Goal: Information Seeking & Learning: Understand process/instructions

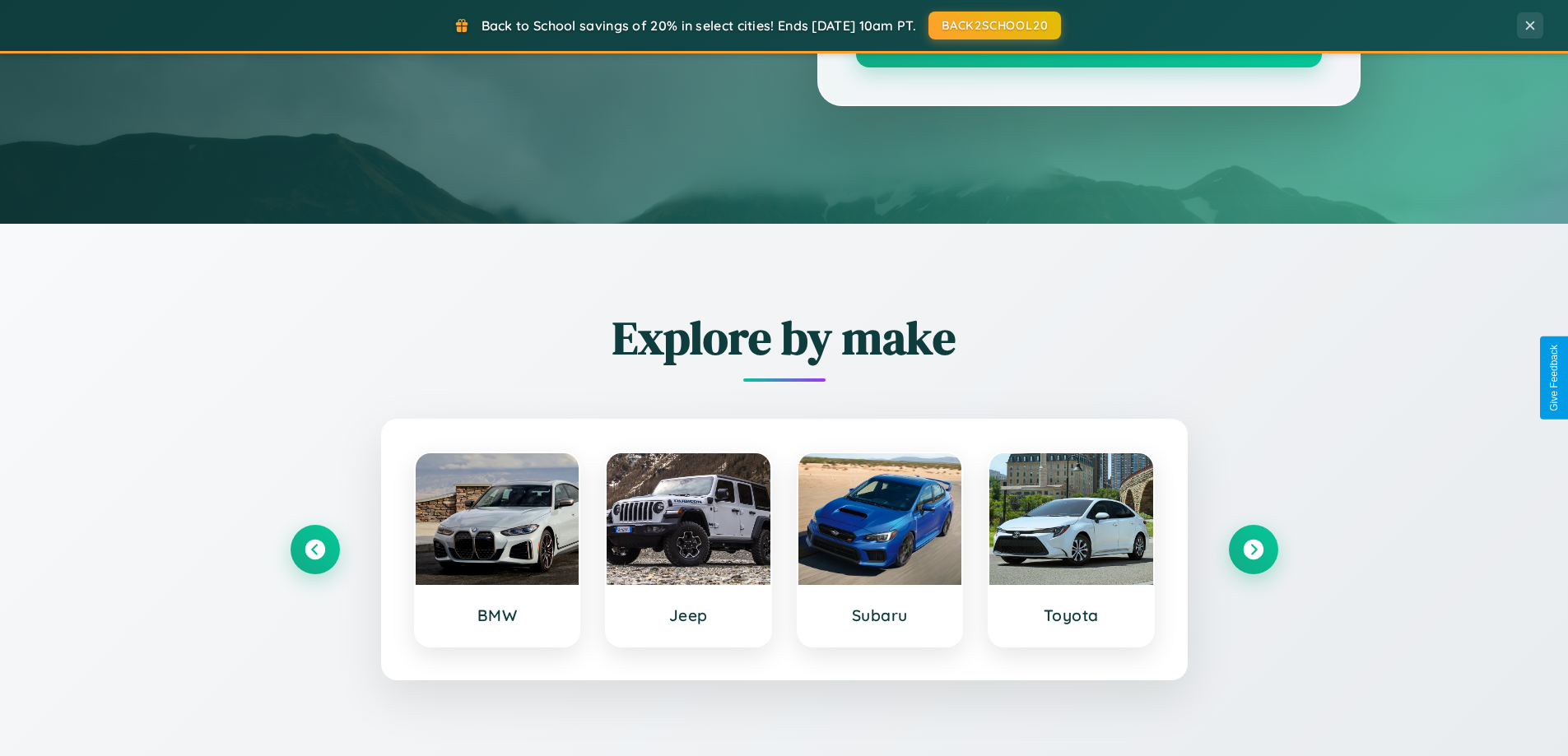
scroll to position [3165, 0]
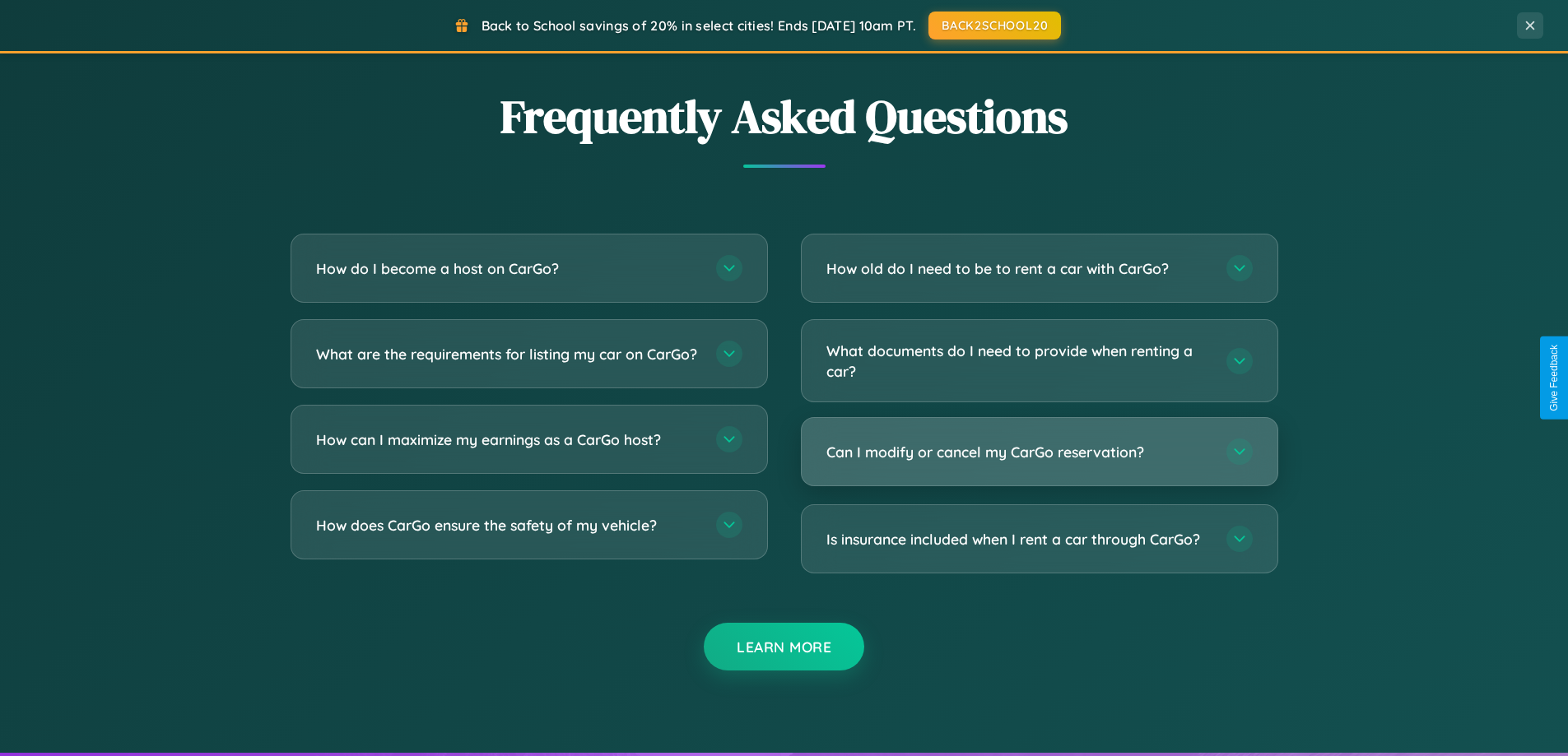
click at [1039, 452] on h3 "Can I modify or cancel my CarGo reservation?" at bounding box center [1018, 452] width 384 height 21
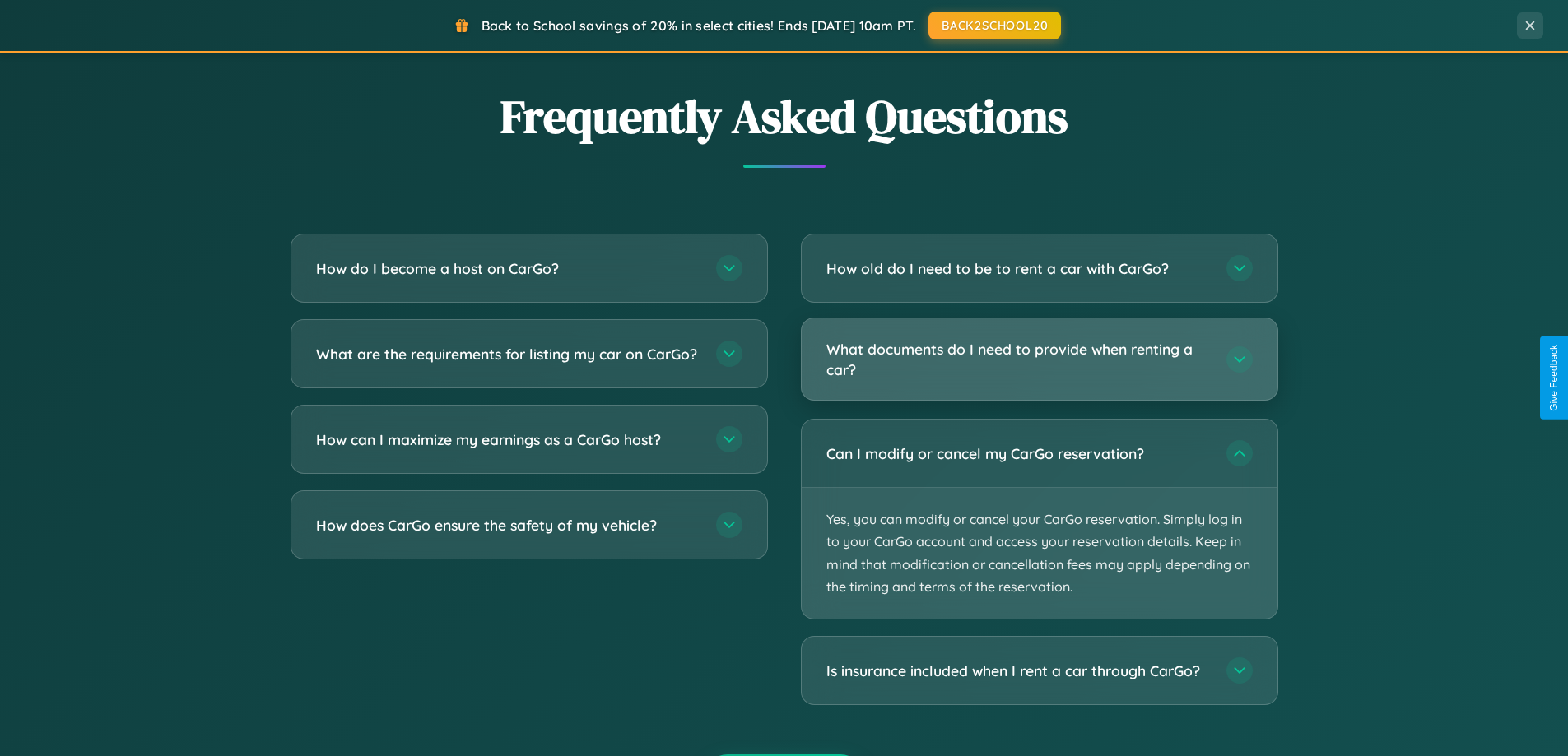
click at [1039, 359] on h3 "What documents do I need to provide when renting a car?" at bounding box center [1018, 359] width 384 height 41
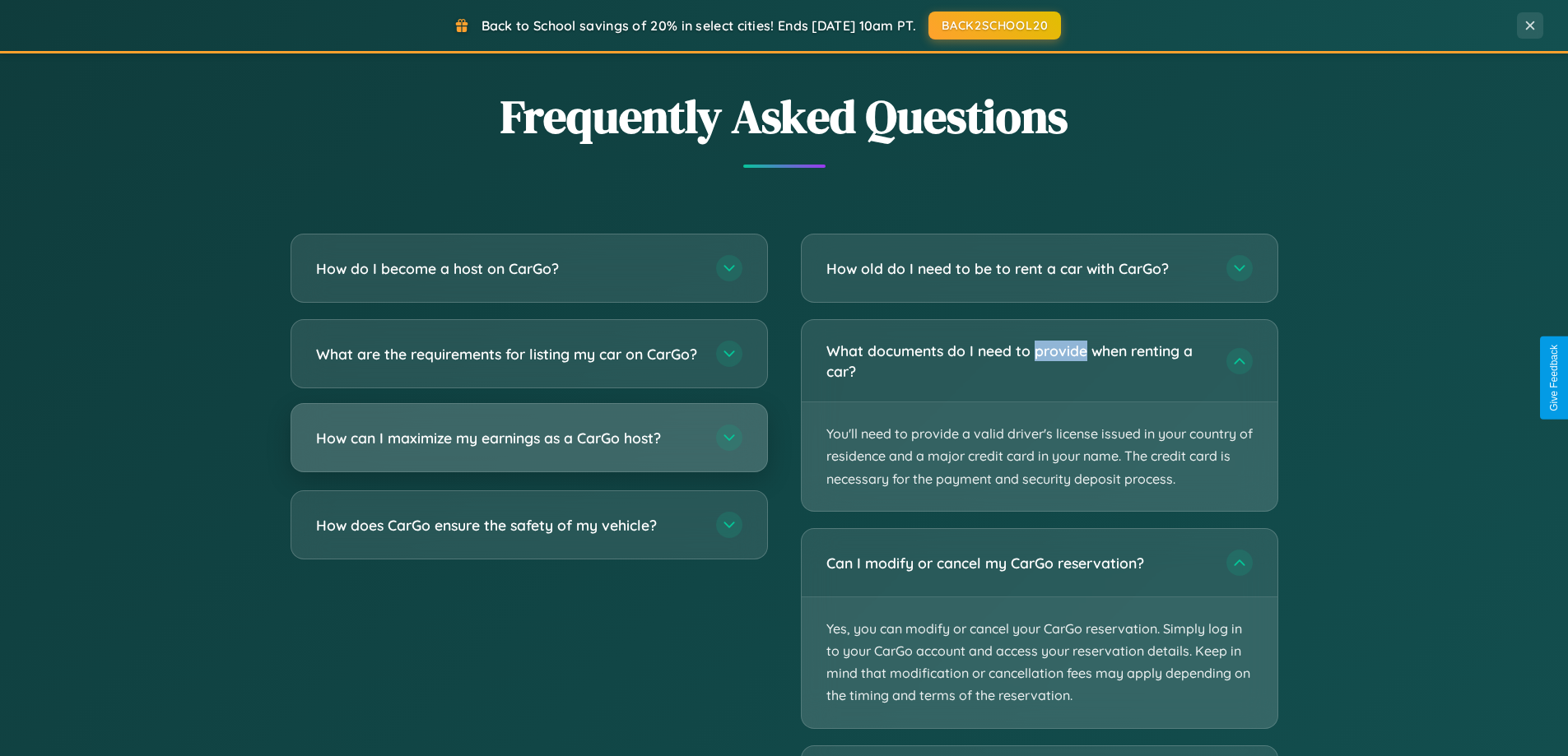
click at [528, 449] on h3 "How can I maximize my earnings as a CarGo host?" at bounding box center [508, 438] width 384 height 21
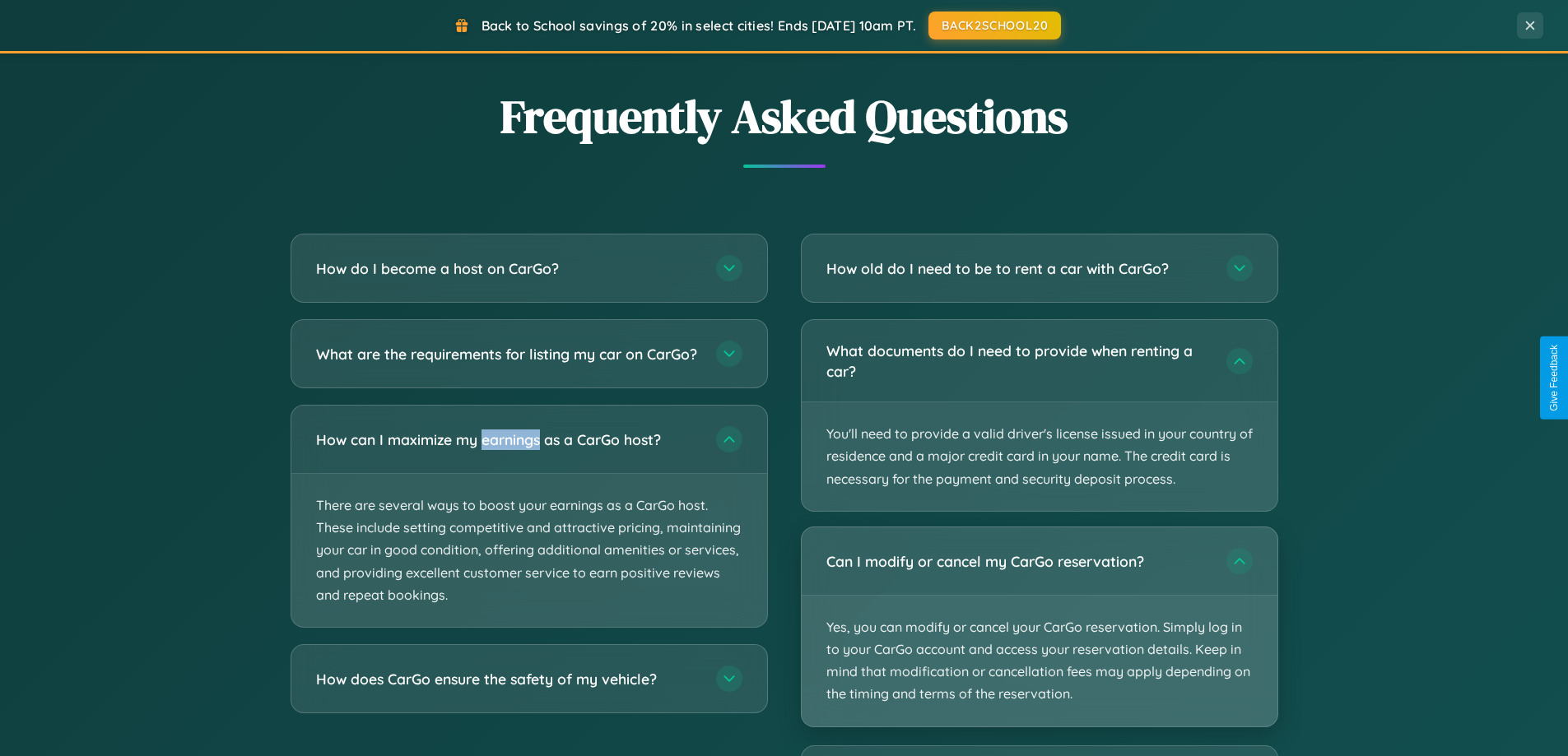
click at [1039, 626] on p "Yes, you can modify or cancel your CarGo reservation. Simply log in to your Car…" at bounding box center [1039, 661] width 476 height 131
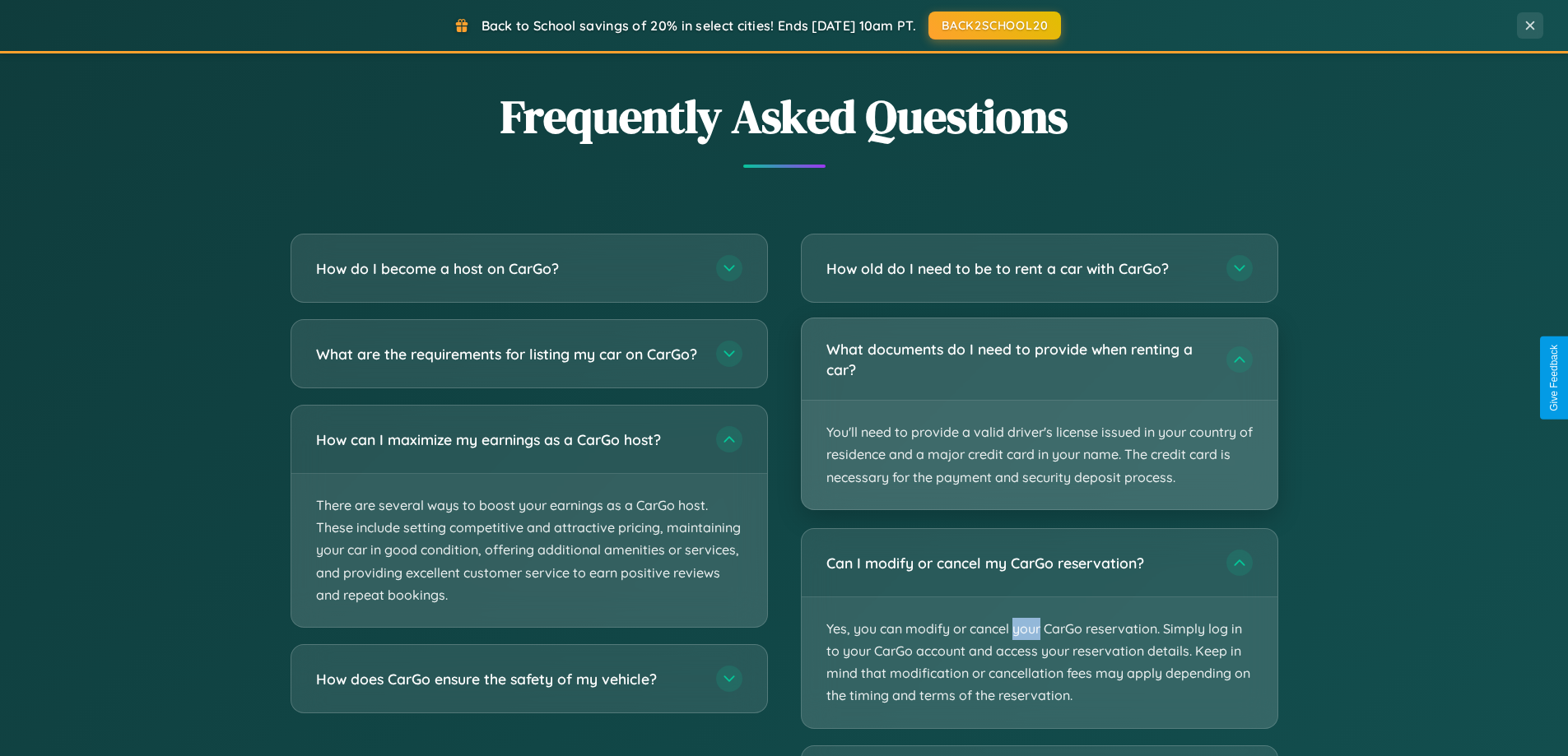
click at [1039, 415] on p "You'll need to provide a valid driver's license issued in your country of resid…" at bounding box center [1039, 455] width 476 height 108
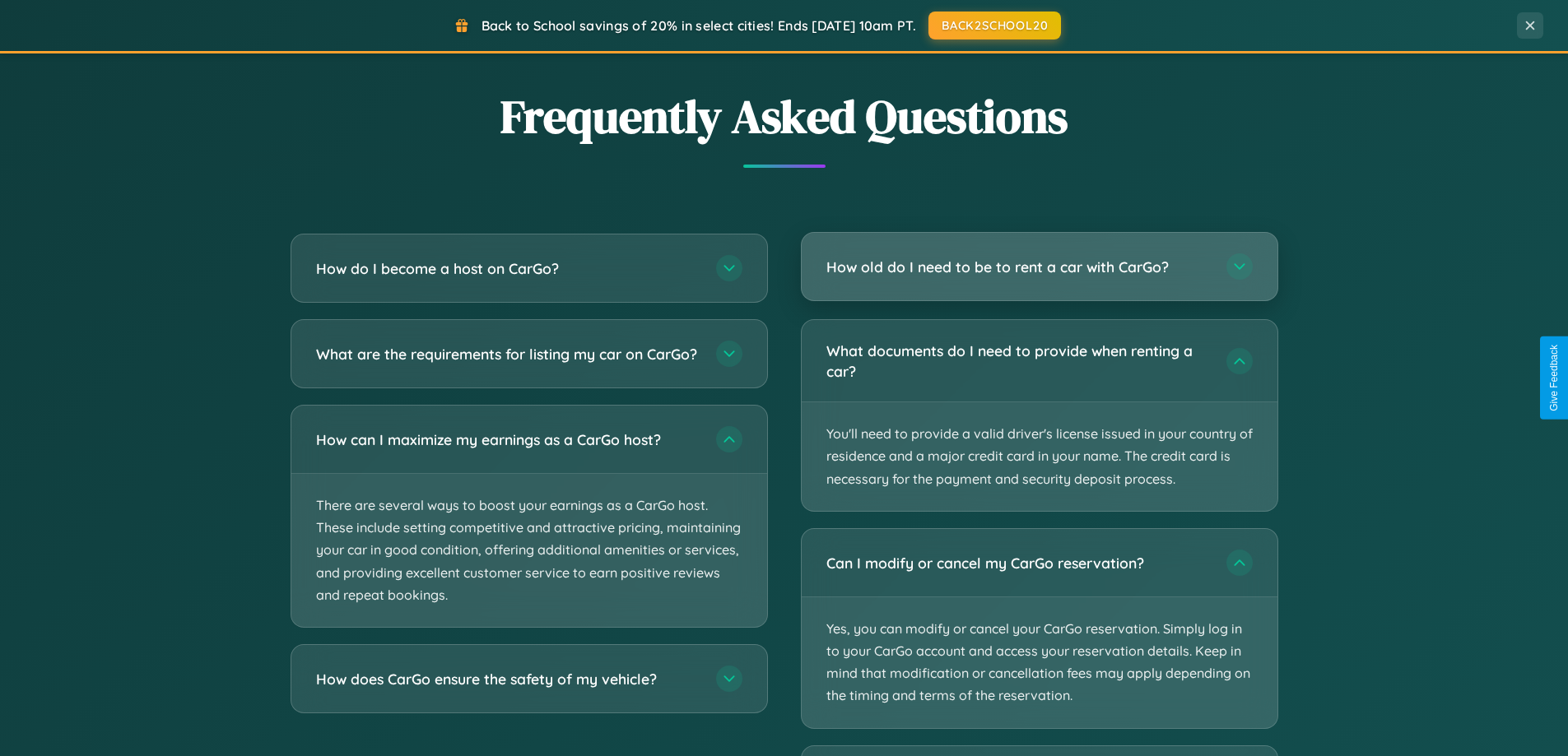
click at [1039, 267] on h3 "How old do I need to be to rent a car with CarGo?" at bounding box center [1018, 267] width 384 height 21
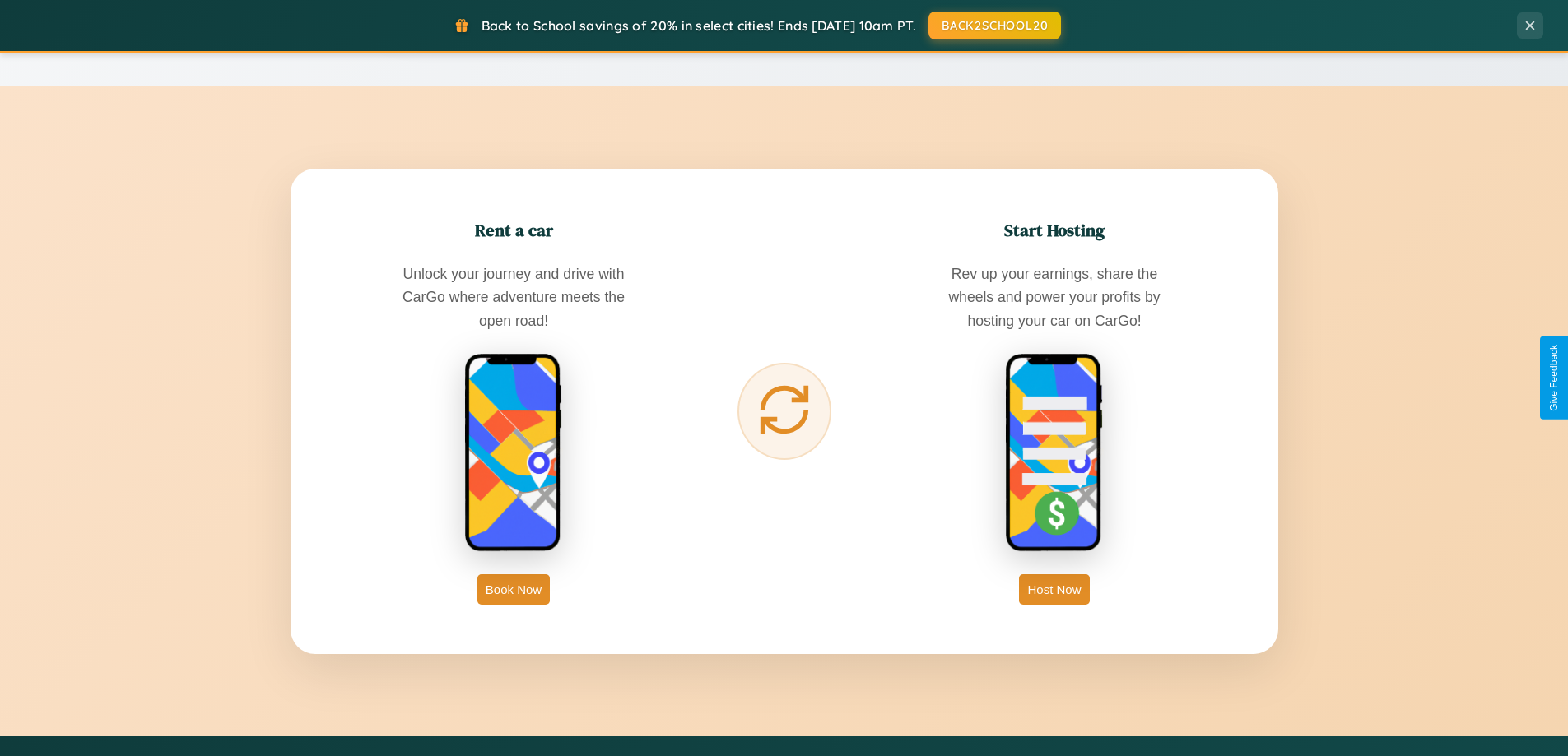
scroll to position [0, 0]
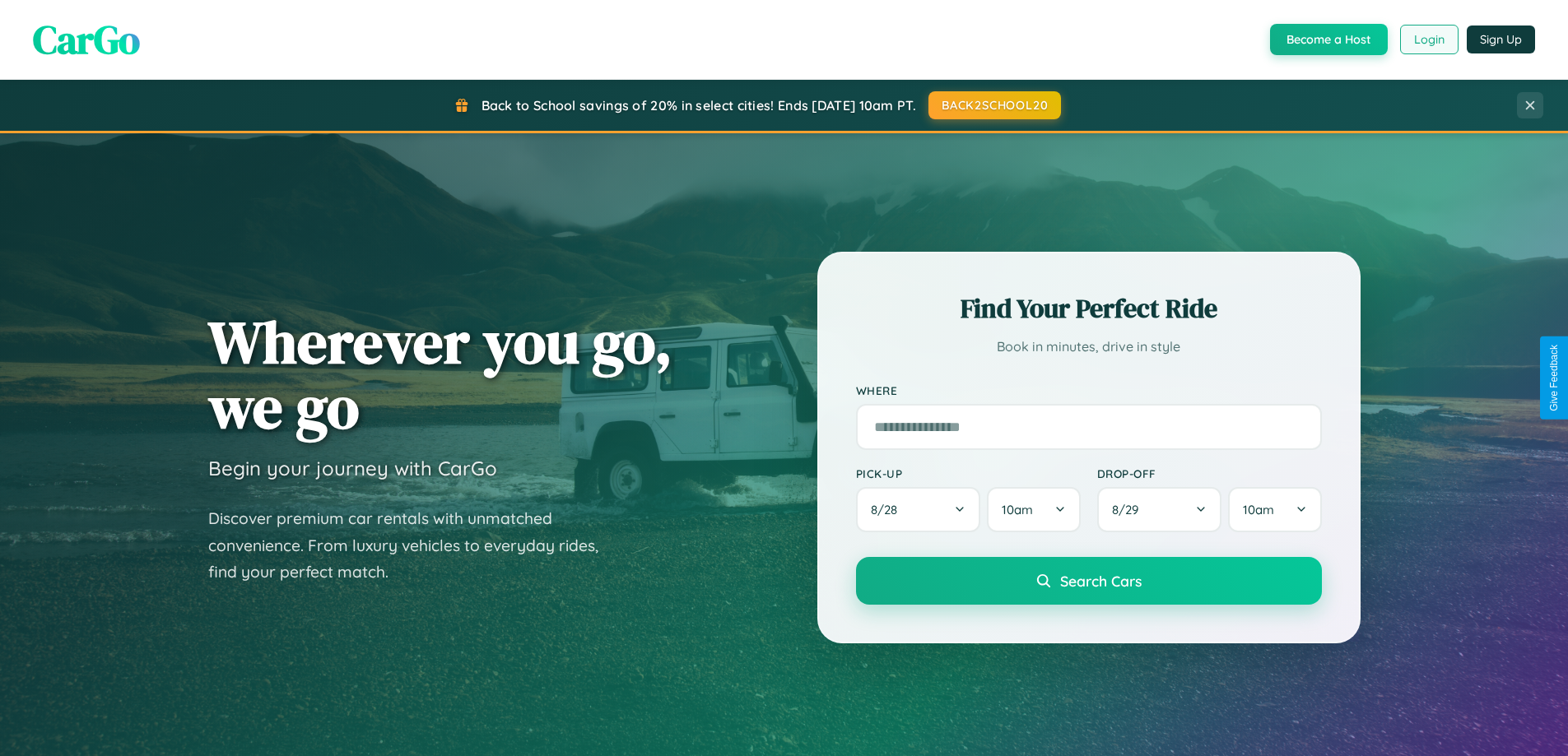
click at [1428, 40] on button "Login" at bounding box center [1429, 39] width 58 height 29
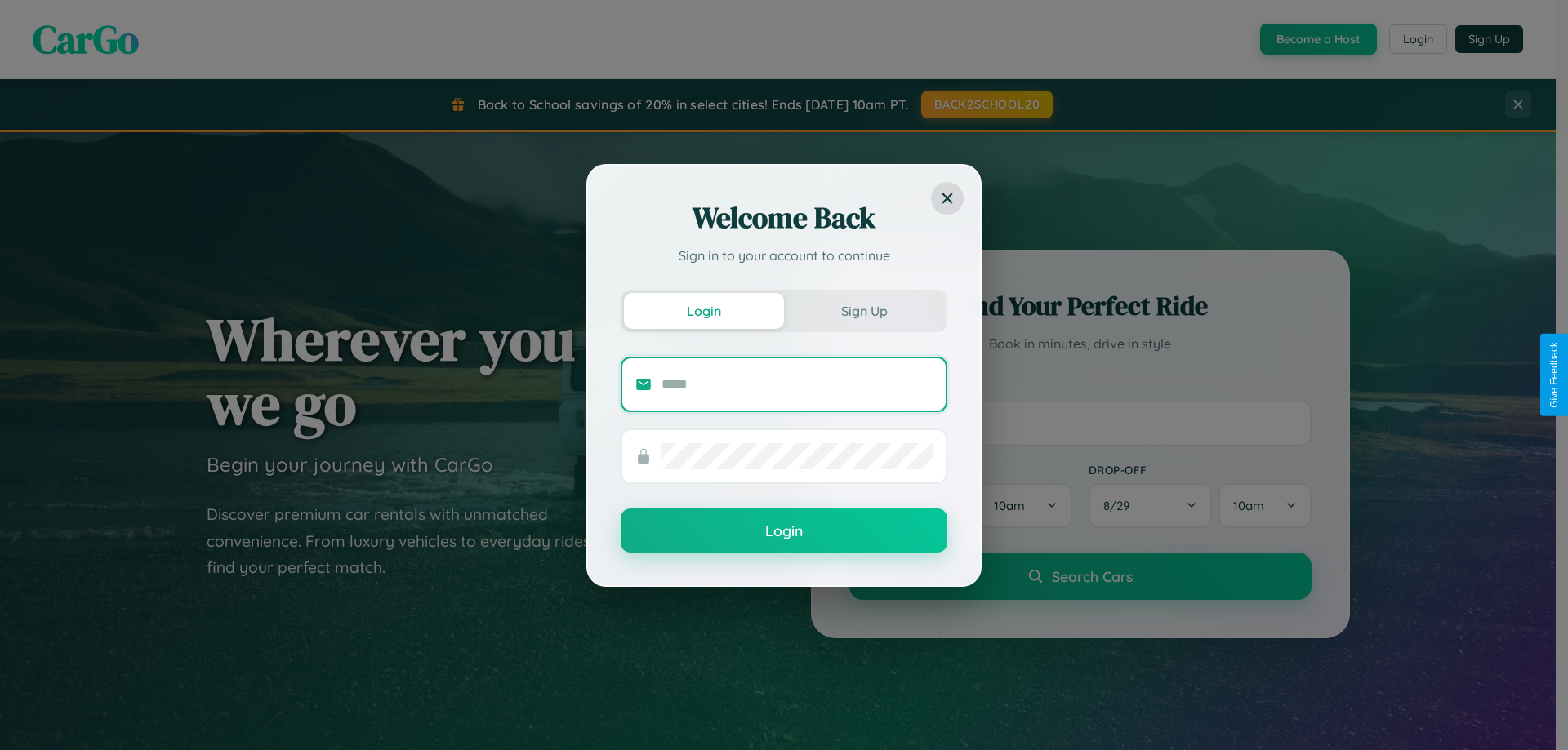
click at [797, 383] on input "text" at bounding box center [796, 384] width 271 height 26
type input "**********"
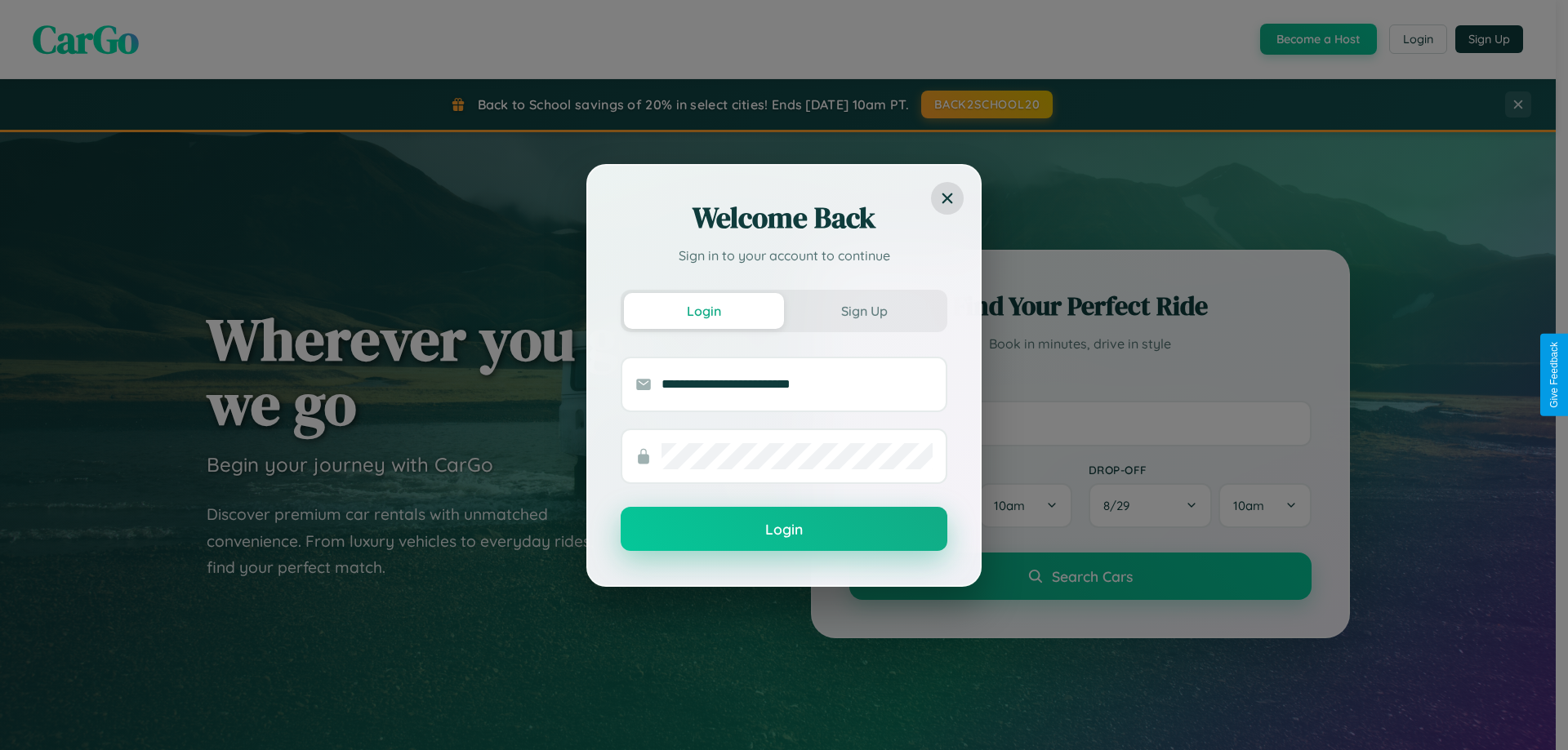
click at [784, 529] on button "Login" at bounding box center [784, 528] width 327 height 44
